Goal: Transaction & Acquisition: Download file/media

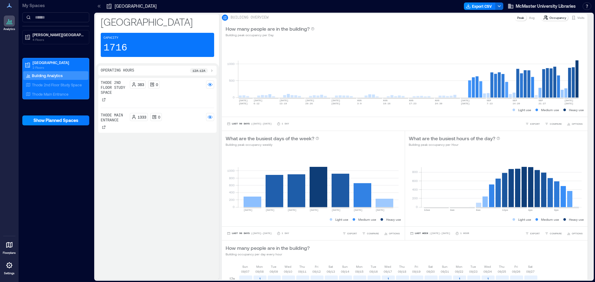
scroll to position [31, 0]
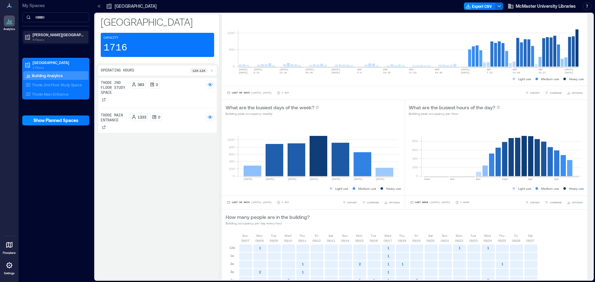
click at [71, 39] on p "4 Floors" at bounding box center [59, 39] width 52 height 5
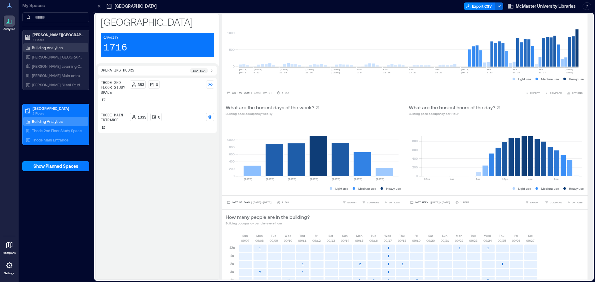
click at [39, 48] on p "Building Analytics" at bounding box center [47, 47] width 31 height 5
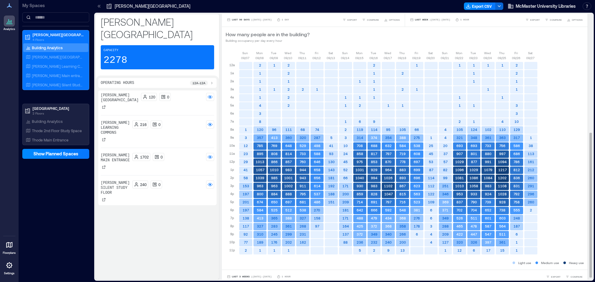
scroll to position [217, 0]
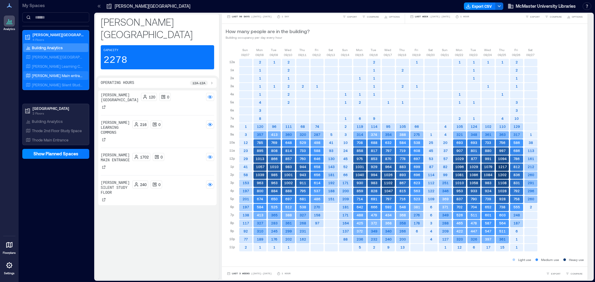
click at [49, 76] on p "[PERSON_NAME] Main entrance" at bounding box center [57, 75] width 51 height 5
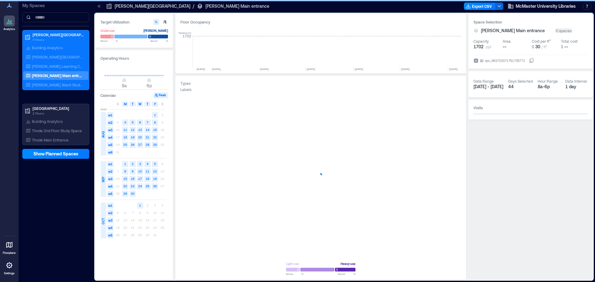
scroll to position [0, 1217]
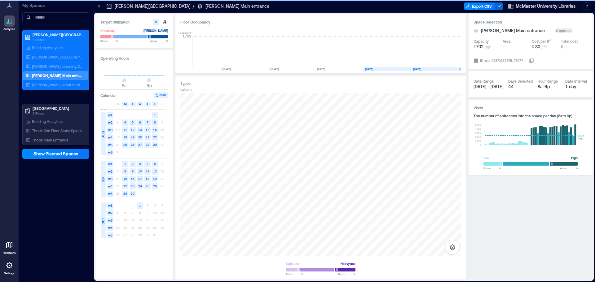
click at [53, 33] on p "[PERSON_NAME][GEOGRAPHIC_DATA]" at bounding box center [59, 34] width 52 height 5
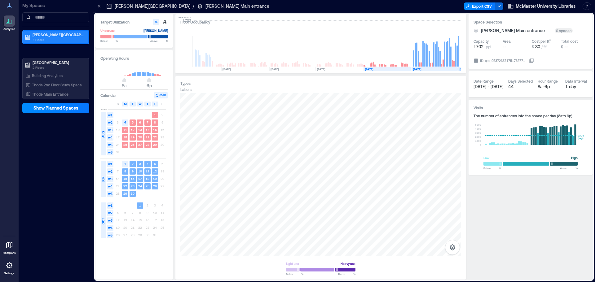
click at [42, 39] on p "4 Floors" at bounding box center [59, 39] width 52 height 5
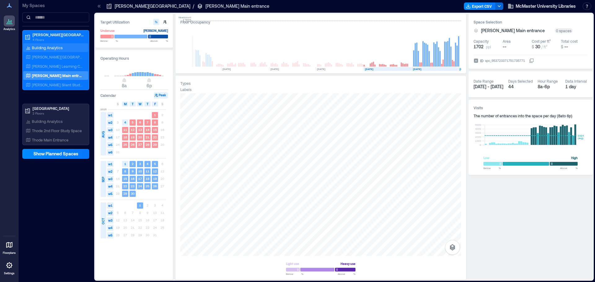
click at [46, 47] on p "Building Analytics" at bounding box center [47, 47] width 31 height 5
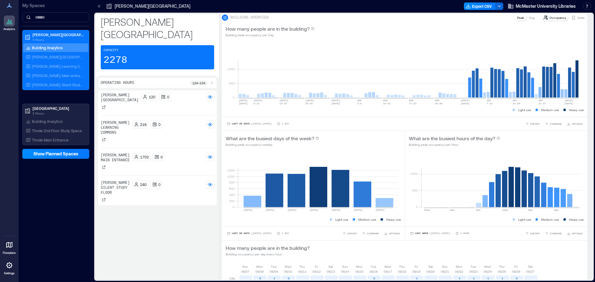
click at [125, 153] on div "[PERSON_NAME] Main entrance" at bounding box center [115, 161] width 29 height 17
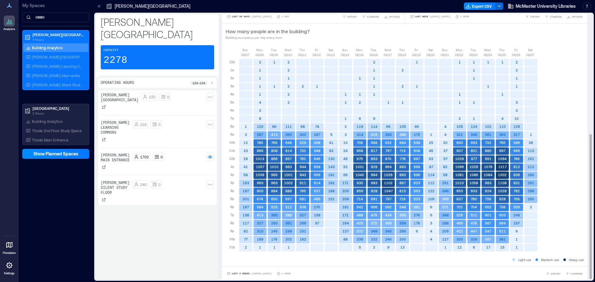
scroll to position [222, 0]
click at [261, 273] on span "| [DATE] - [DATE]" at bounding box center [261, 273] width 21 height 0
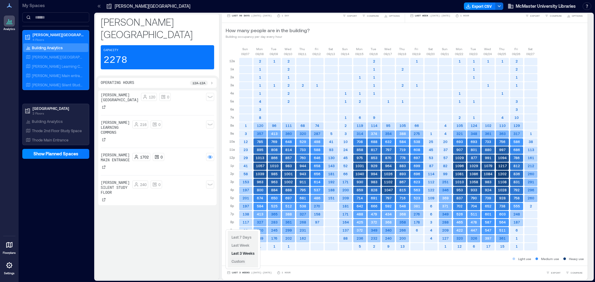
click at [239, 261] on span "Custom" at bounding box center [237, 261] width 13 height 4
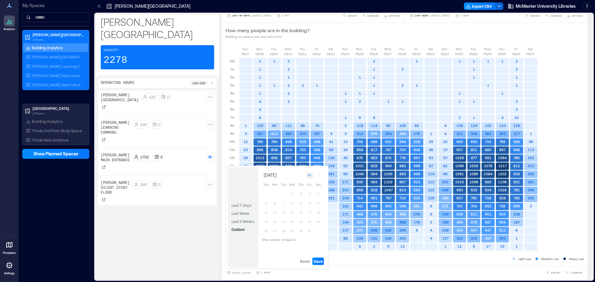
click at [311, 176] on icon "Go to previous month" at bounding box center [310, 175] width 4 height 4
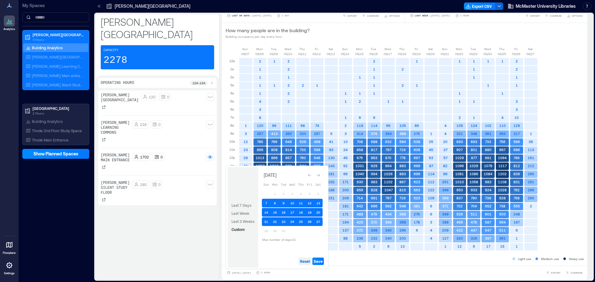
click at [305, 259] on span "Reset" at bounding box center [305, 261] width 10 height 5
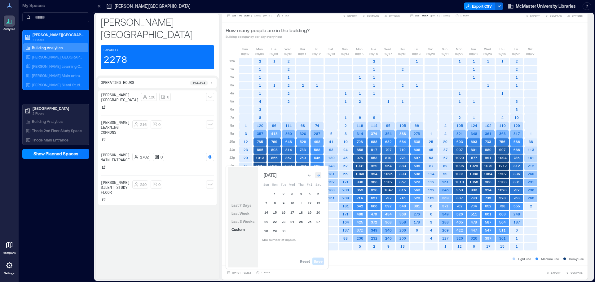
click at [319, 175] on icon "Go to next month" at bounding box center [318, 175] width 3 height 3
click at [311, 176] on icon "Go to previous month" at bounding box center [310, 175] width 4 height 4
click at [285, 230] on button "30" at bounding box center [283, 231] width 9 height 9
click at [319, 176] on icon "Go to next month" at bounding box center [318, 175] width 4 height 4
click at [300, 192] on button "2" at bounding box center [300, 194] width 9 height 9
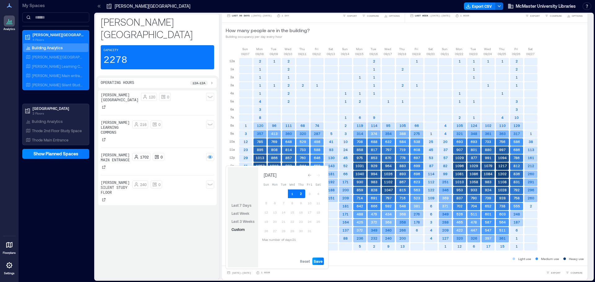
click at [317, 260] on span "Save" at bounding box center [318, 261] width 9 height 5
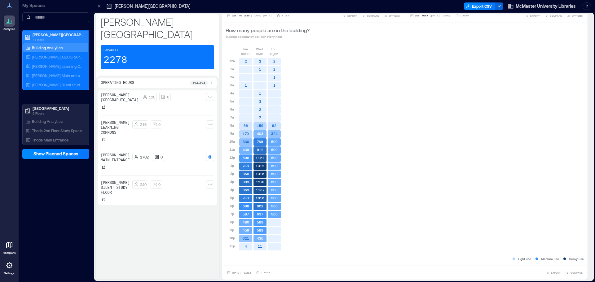
click at [49, 37] on p "4 Floors" at bounding box center [59, 39] width 52 height 5
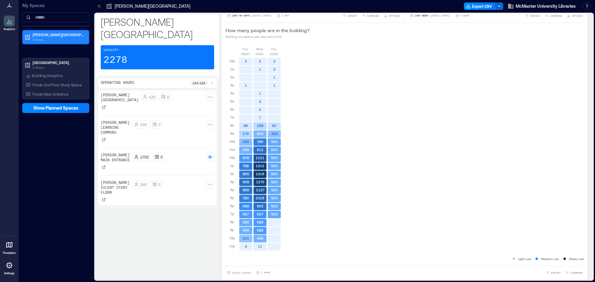
click at [55, 37] on p "[PERSON_NAME][GEOGRAPHIC_DATA]" at bounding box center [59, 34] width 52 height 5
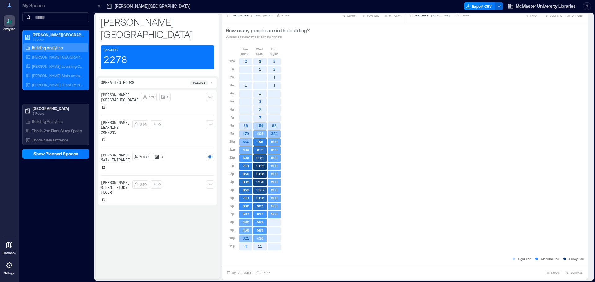
click at [53, 46] on p "Building Analytics" at bounding box center [47, 47] width 31 height 5
click at [188, 181] on div "240 0" at bounding box center [173, 185] width 82 height 8
click at [183, 153] on div "1702 0" at bounding box center [173, 157] width 82 height 8
click at [180, 121] on div "216 0" at bounding box center [173, 125] width 82 height 8
click at [182, 93] on div "120 0" at bounding box center [177, 97] width 73 height 8
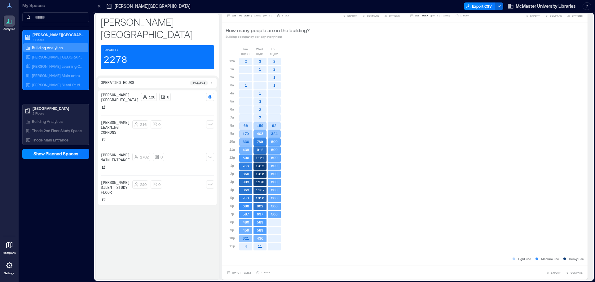
click at [186, 121] on div "216 0" at bounding box center [173, 125] width 82 height 8
click at [186, 121] on div "216 0" at bounding box center [173, 127] width 82 height 13
click at [341, 131] on div "[DATE] [DATE] [DATE] 12a 1a 2a 3a 4a 5a 6a 7a 8a 9a 10a 11a 12p 1p 2p 3p 4p 5p …" at bounding box center [405, 150] width 358 height 209
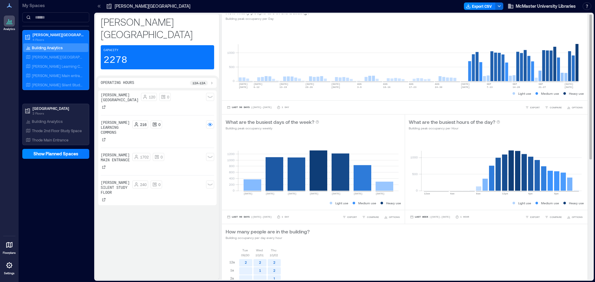
scroll to position [0, 0]
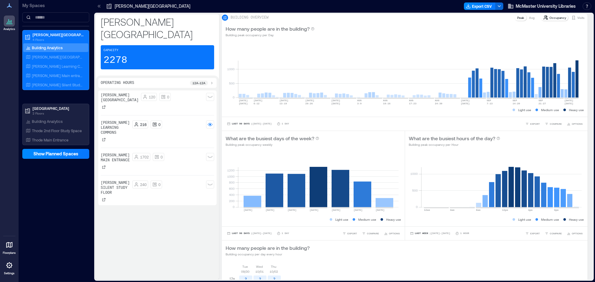
click at [175, 121] on div "216 0" at bounding box center [173, 125] width 82 height 8
click at [165, 153] on div "1702 0" at bounding box center [173, 159] width 82 height 13
click at [51, 59] on div "[PERSON_NAME][GEOGRAPHIC_DATA]" at bounding box center [54, 57] width 60 height 6
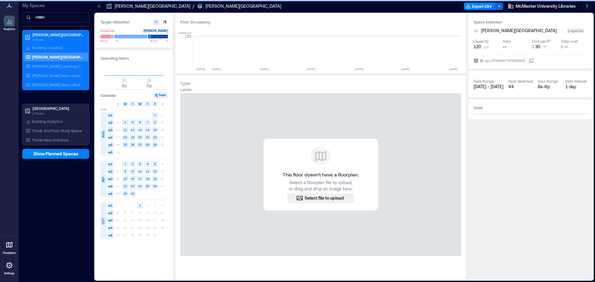
scroll to position [0, 1217]
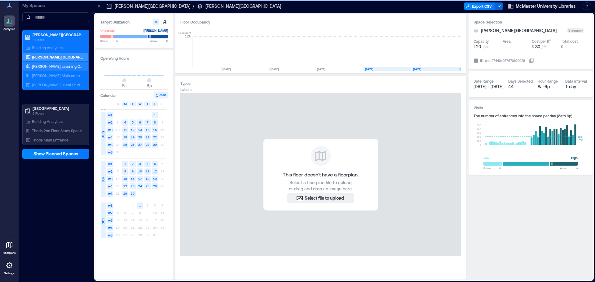
click at [51, 67] on p "[PERSON_NAME] Learning Commons" at bounding box center [57, 66] width 51 height 5
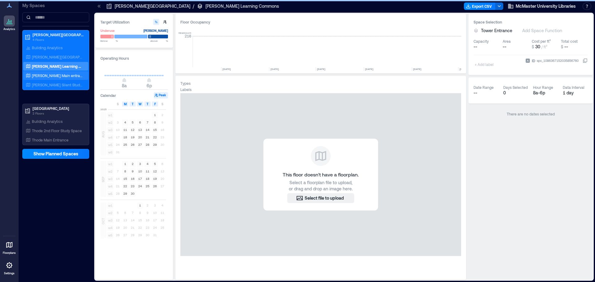
click at [51, 76] on p "[PERSON_NAME] Main entrance" at bounding box center [57, 75] width 51 height 5
click at [49, 75] on p "[PERSON_NAME] Main entrance" at bounding box center [57, 75] width 51 height 5
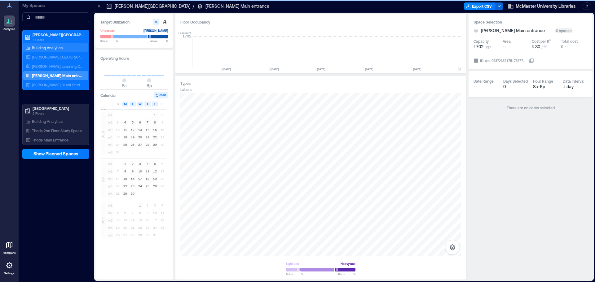
click at [55, 45] on p "Building Analytics" at bounding box center [47, 47] width 31 height 5
click at [29, 49] on icon at bounding box center [29, 48] width 0 height 2
click at [46, 47] on p "Building Analytics" at bounding box center [47, 47] width 31 height 5
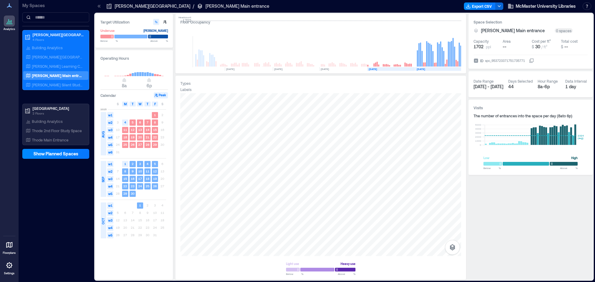
scroll to position [0, 1217]
click at [50, 46] on p "Building Analytics" at bounding box center [47, 47] width 31 height 5
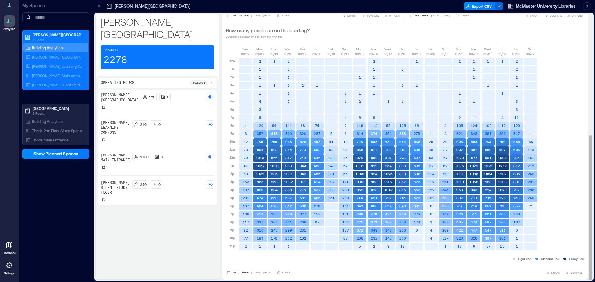
scroll to position [1, 0]
click at [255, 272] on span "| [DATE] - [DATE]" at bounding box center [261, 272] width 21 height 0
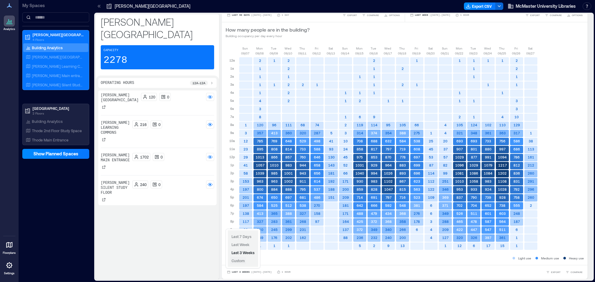
click at [246, 262] on button "Custom" at bounding box center [238, 260] width 16 height 7
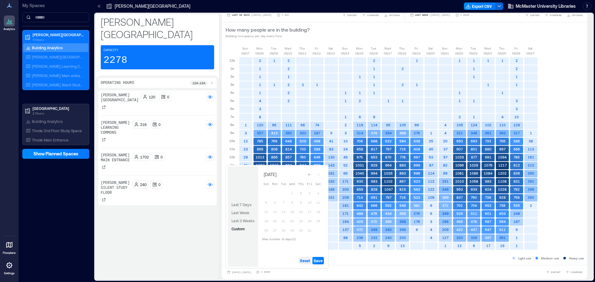
click at [302, 261] on span "Reset" at bounding box center [305, 260] width 10 height 5
click at [310, 175] on icon "Go to previous month" at bounding box center [309, 174] width 3 height 3
click at [282, 229] on button "30" at bounding box center [283, 230] width 9 height 9
click at [320, 173] on icon "Go to next month" at bounding box center [318, 175] width 4 height 4
click at [301, 194] on button "2" at bounding box center [300, 193] width 9 height 9
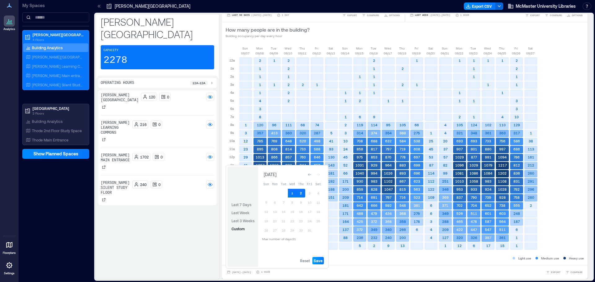
click at [320, 261] on span "Save" at bounding box center [318, 260] width 9 height 5
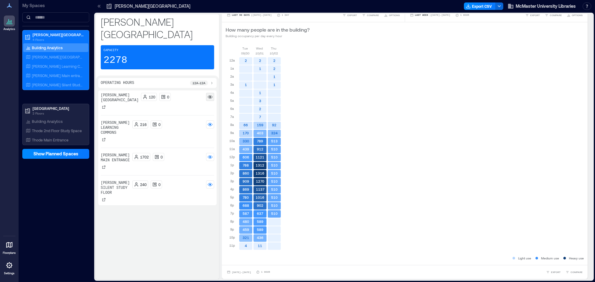
click at [209, 94] on rect at bounding box center [210, 96] width 5 height 5
click at [211, 121] on div at bounding box center [210, 125] width 8 height 8
click at [210, 184] on circle at bounding box center [210, 185] width 2 height 2
click at [407, 150] on div "[DATE] [DATE] [DATE] 12a 1a 2a 3a 4a 5a 6a 7a 8a 9a 10a 11a 12p 1p 2p 3p 4p 5p …" at bounding box center [405, 150] width 358 height 209
click at [246, 277] on div "[DATE] - [DATE] 1 Hour EXPORT COMPARE" at bounding box center [405, 272] width 366 height 14
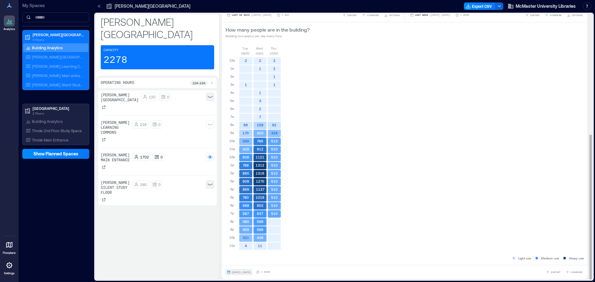
click at [242, 271] on span "[DATE] - [DATE]" at bounding box center [241, 272] width 19 height 3
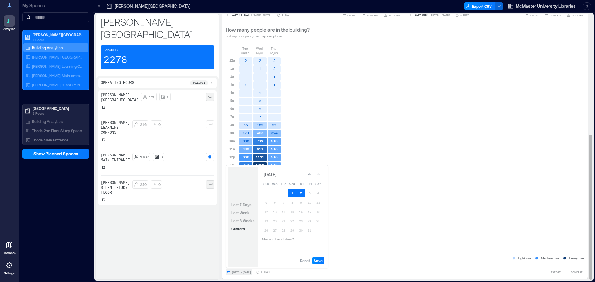
click at [242, 272] on span "[DATE] - [DATE]" at bounding box center [241, 272] width 19 height 3
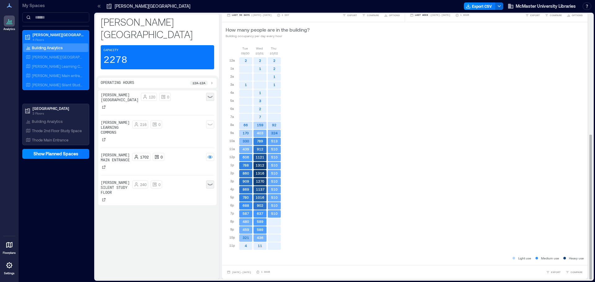
click at [396, 202] on div "[DATE] [DATE] [DATE] 12a 1a 2a 3a 4a 5a 6a 7a 8a 9a 10a 11a 12p 1p 2p 3p 4p 5p …" at bounding box center [405, 150] width 358 height 209
click at [348, 125] on div "[DATE] [DATE] [DATE] 12a 1a 2a 3a 4a 5a 6a 7a 8a 9a 10a 11a 12p 1p 2p 3p 4p 5p …" at bounding box center [405, 150] width 358 height 209
click at [208, 155] on icon at bounding box center [210, 157] width 5 height 5
click at [211, 122] on rect at bounding box center [210, 124] width 5 height 5
click at [209, 155] on rect at bounding box center [210, 157] width 5 height 5
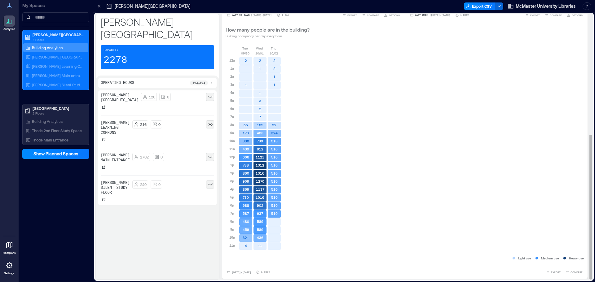
click at [327, 141] on div "[DATE] [DATE] [DATE] 12a 1a 2a 3a 4a 5a 6a 7a 8a 9a 10a 11a 12p 1p 2p 3p 4p 5p …" at bounding box center [405, 150] width 358 height 209
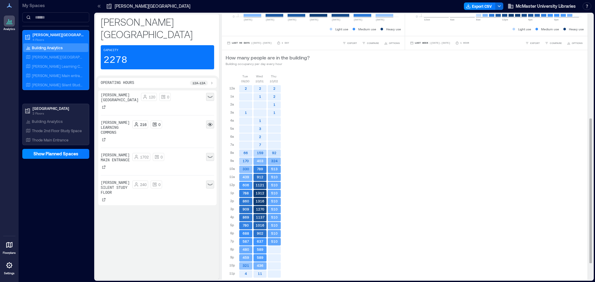
scroll to position [222, 0]
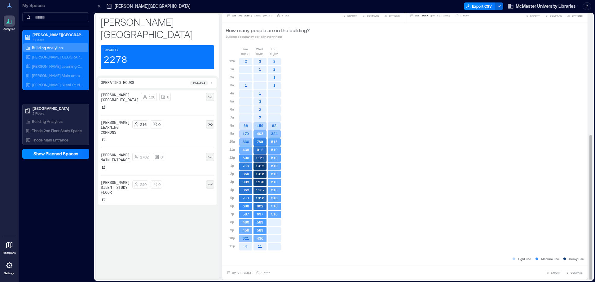
click at [424, 82] on div "[DATE] [DATE] [DATE] 12a 1a 2a 3a 4a 5a 6a 7a 8a 9a 10a 11a 12p 1p 2p 3p 4p 5p …" at bounding box center [405, 150] width 358 height 209
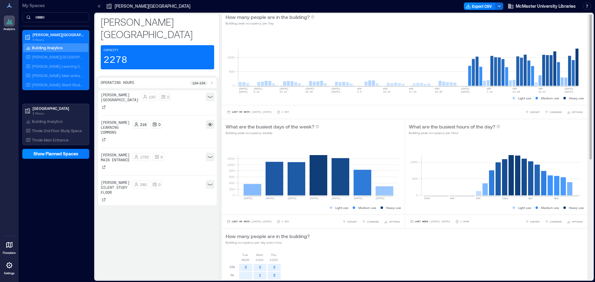
scroll to position [0, 0]
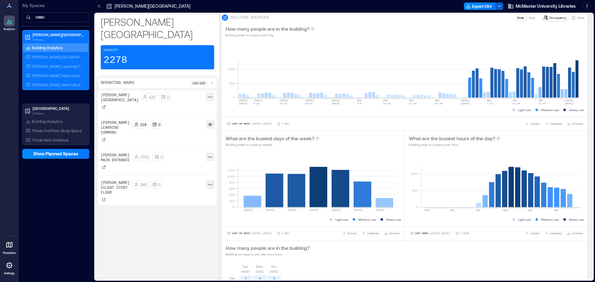
click at [499, 6] on polyline "button" at bounding box center [499, 6] width 2 height 1
click at [484, 5] on button "Export CSV" at bounding box center [480, 5] width 32 height 7
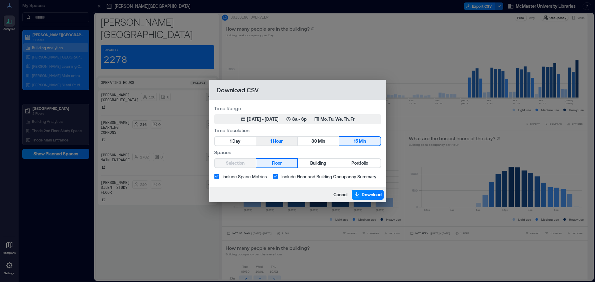
click at [273, 139] on span "Hour" at bounding box center [278, 142] width 10 height 8
click at [309, 162] on button "Building" at bounding box center [318, 163] width 41 height 9
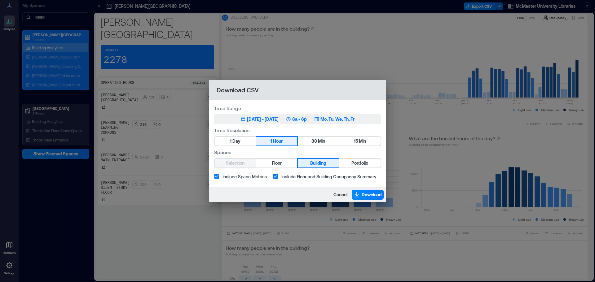
click at [278, 120] on div "[DATE] - [DATE]" at bounding box center [263, 119] width 32 height 6
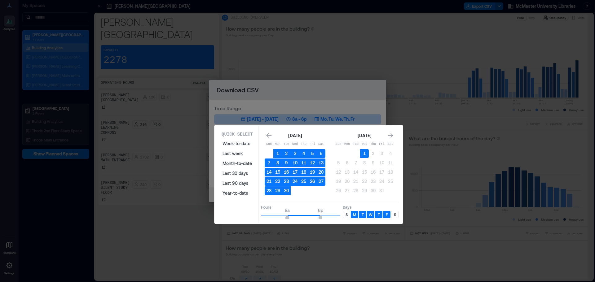
type input "*"
drag, startPoint x: 284, startPoint y: 214, endPoint x: 241, endPoint y: 217, distance: 43.2
click at [242, 217] on div "Quick Select Week-to-date Last week Month-to-date Last 30 days Last 90 days Yea…" at bounding box center [308, 174] width 185 height 96
type input "**"
drag, startPoint x: 321, startPoint y: 217, endPoint x: 353, endPoint y: 217, distance: 32.8
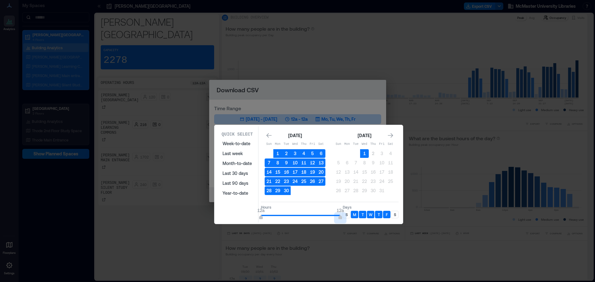
click at [353, 217] on div "Hours 12a 12a Days S M T W T F S" at bounding box center [330, 211] width 138 height 18
click at [286, 191] on button "30" at bounding box center [286, 190] width 9 height 9
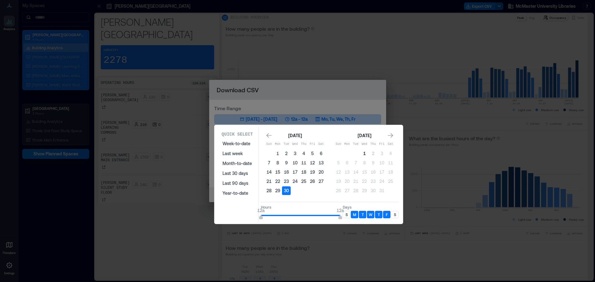
click at [364, 154] on button "1" at bounding box center [364, 153] width 9 height 9
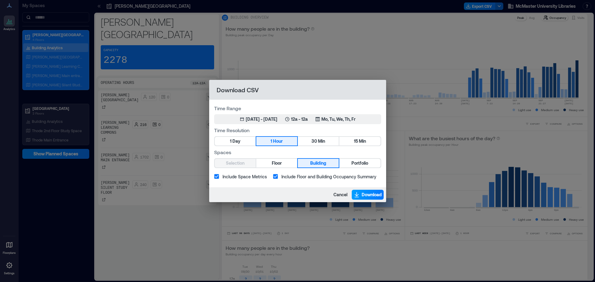
click at [372, 196] on span "Download" at bounding box center [372, 195] width 20 height 6
